Goal: Information Seeking & Learning: Learn about a topic

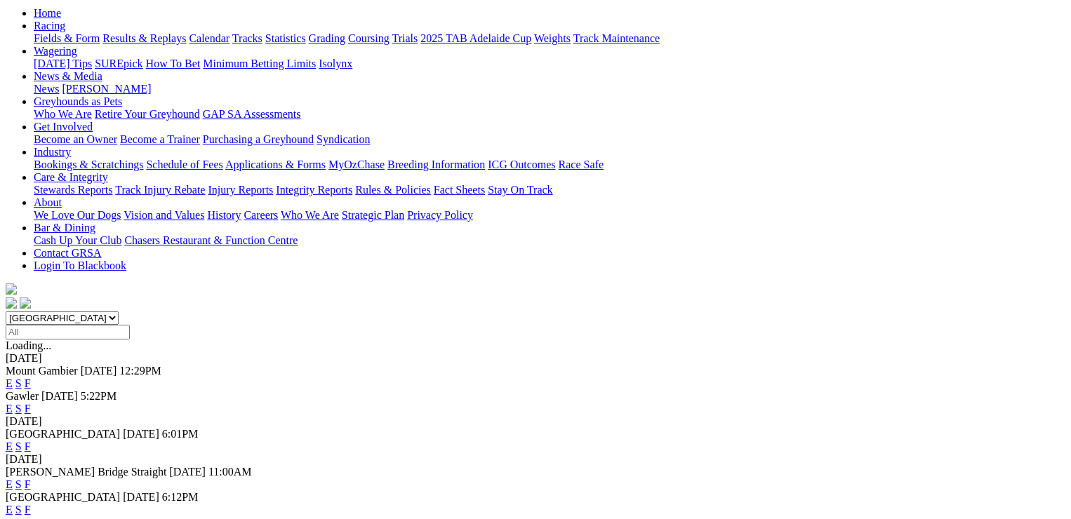
scroll to position [211, 0]
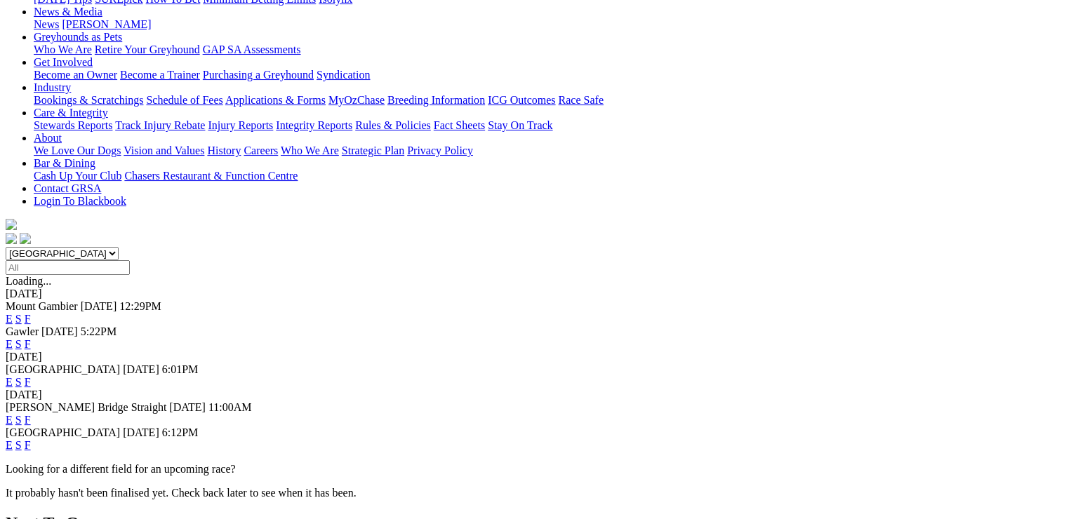
click at [31, 414] on link "F" at bounding box center [28, 420] width 6 height 12
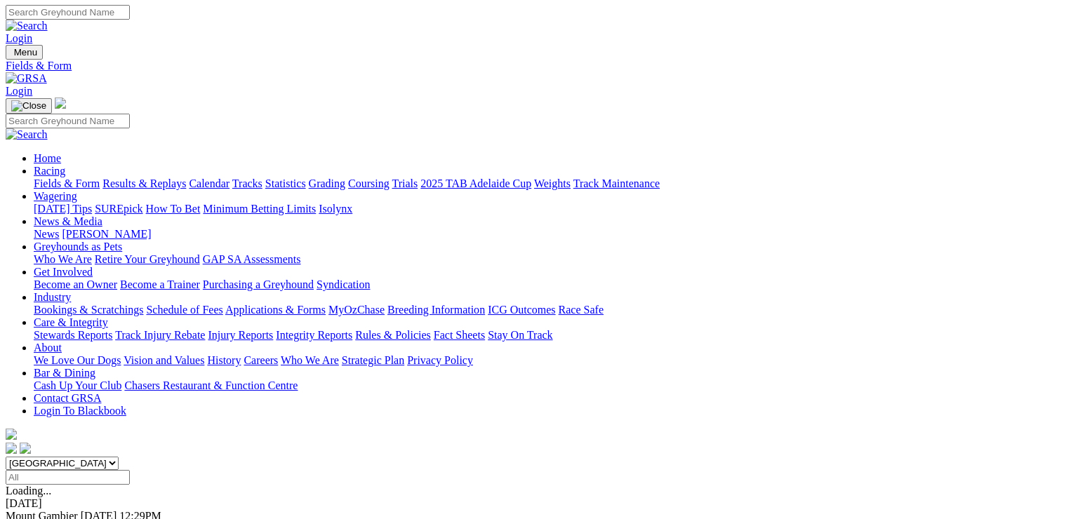
scroll to position [211, 0]
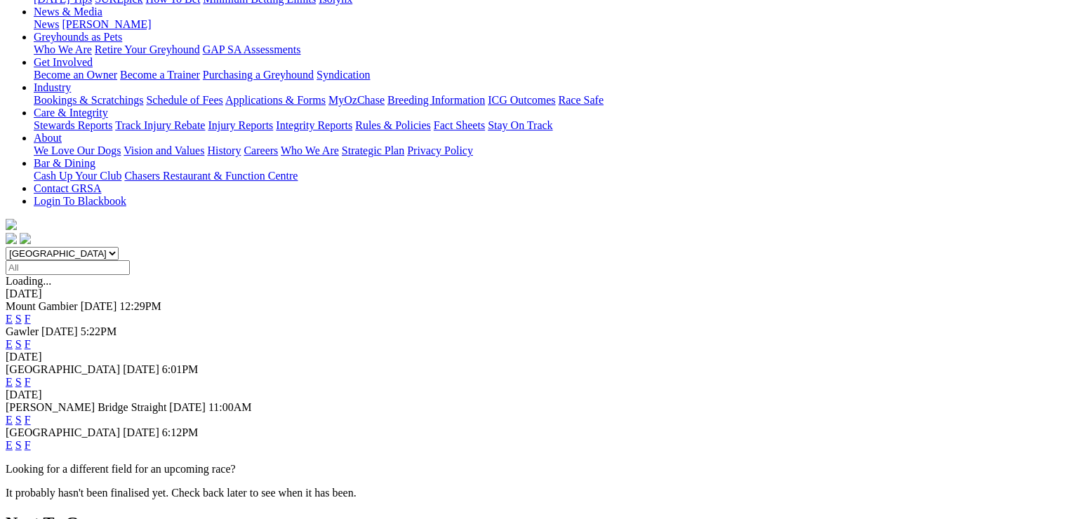
click at [31, 439] on link "F" at bounding box center [28, 445] width 6 height 12
